Goal: Task Accomplishment & Management: Manage account settings

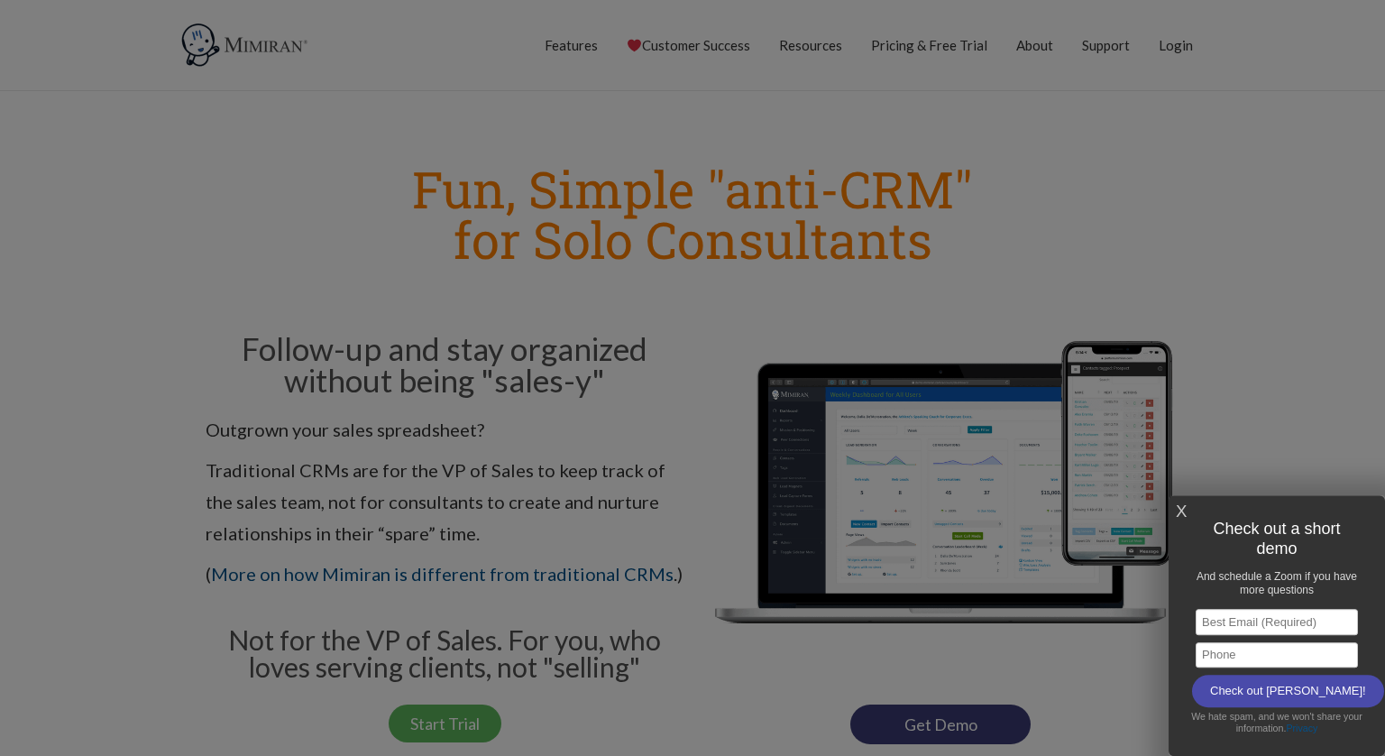
click at [1178, 123] on div at bounding box center [692, 378] width 1385 height 756
click at [1234, 124] on div at bounding box center [692, 378] width 1385 height 756
click at [1218, 25] on div at bounding box center [692, 378] width 1385 height 756
click at [1173, 49] on div at bounding box center [692, 378] width 1385 height 756
